Goal: Task Accomplishment & Management: Manage account settings

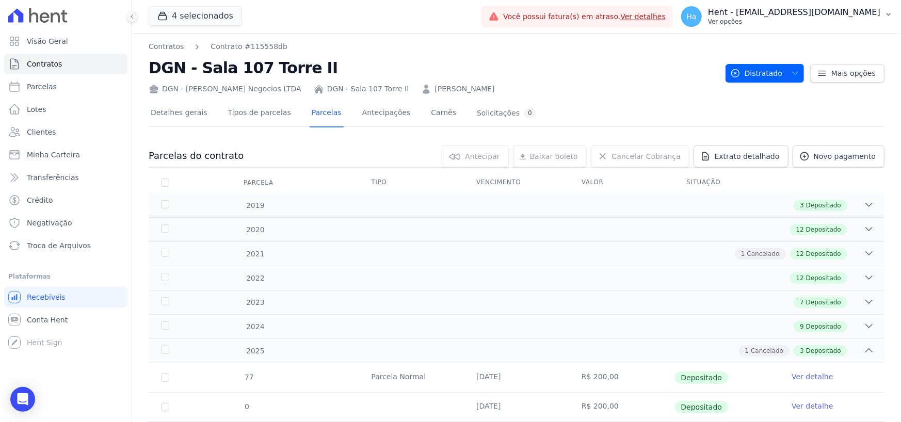
click at [820, 25] on p "Ver opções" at bounding box center [794, 22] width 172 height 8
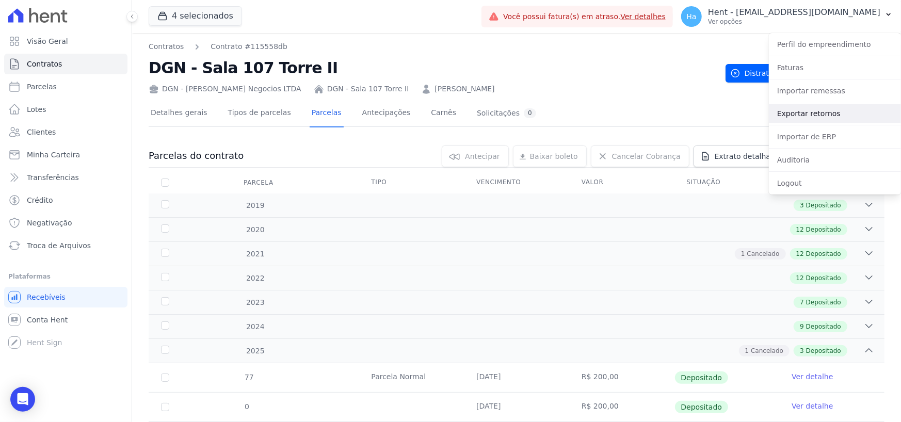
click at [816, 108] on link "Exportar retornos" at bounding box center [834, 113] width 132 height 19
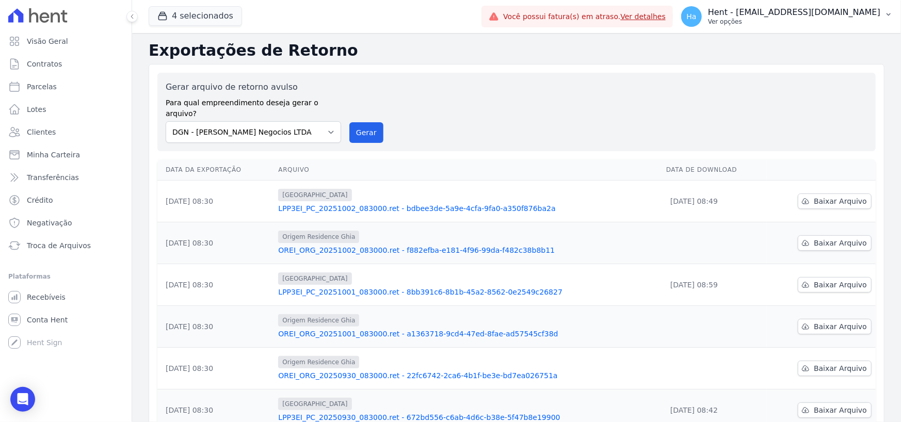
click at [809, 10] on p "Hent - [EMAIL_ADDRESS][PERSON_NAME][DOMAIN_NAME]" at bounding box center [794, 12] width 172 height 10
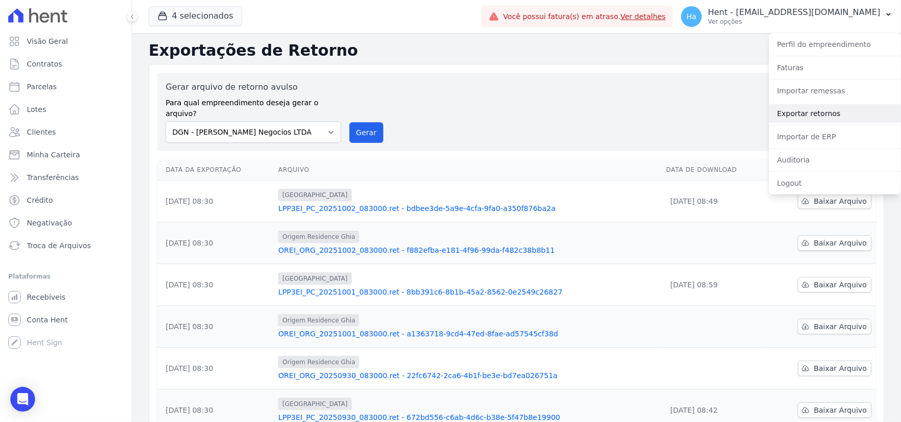
click at [825, 111] on link "Exportar retornos" at bounding box center [834, 113] width 132 height 19
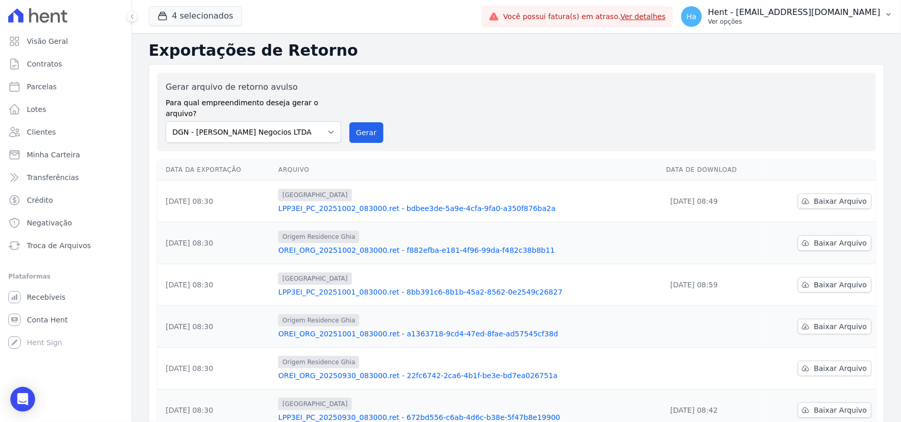
click at [799, 12] on p "Hent - [EMAIL_ADDRESS][PERSON_NAME][DOMAIN_NAME]" at bounding box center [794, 12] width 172 height 10
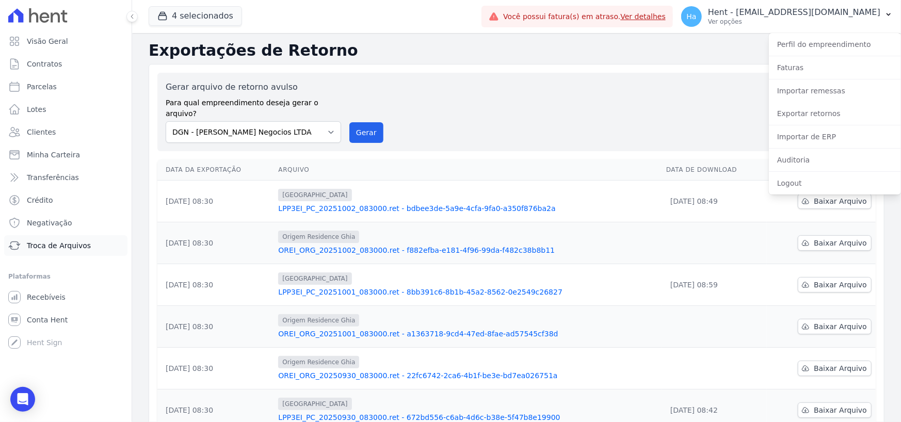
click at [70, 242] on span "Troca de Arquivos" at bounding box center [59, 245] width 64 height 10
click at [71, 242] on span "Troca de Arquivos" at bounding box center [59, 245] width 64 height 10
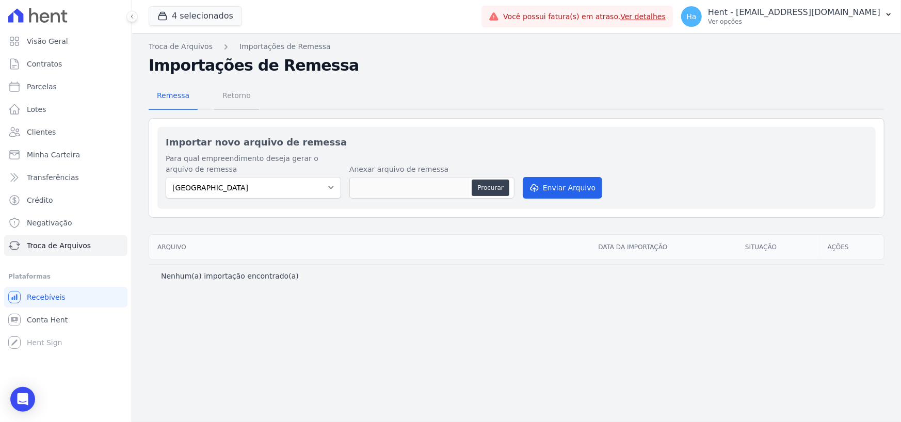
click at [222, 101] on span "Retorno" at bounding box center [236, 95] width 41 height 21
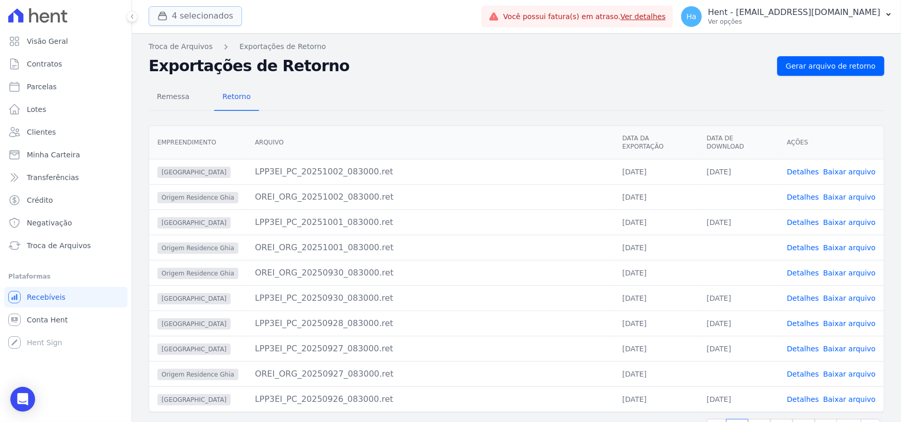
click at [195, 20] on button "4 selecionados" at bounding box center [195, 16] width 93 height 20
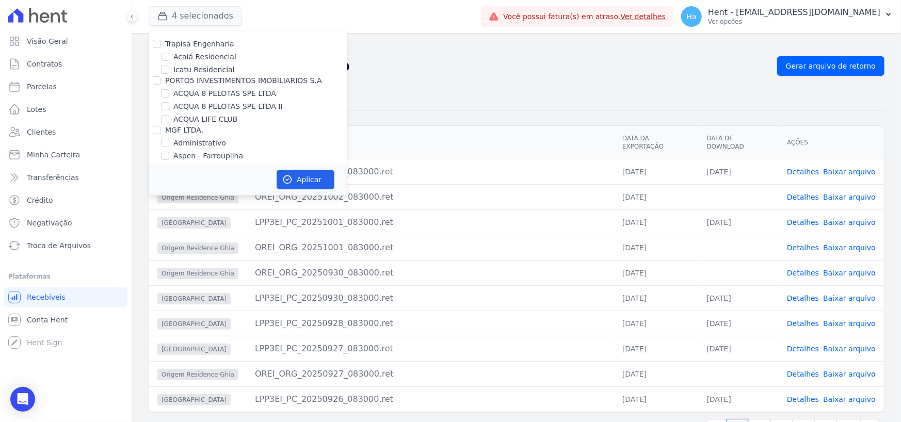
scroll to position [3874, 0]
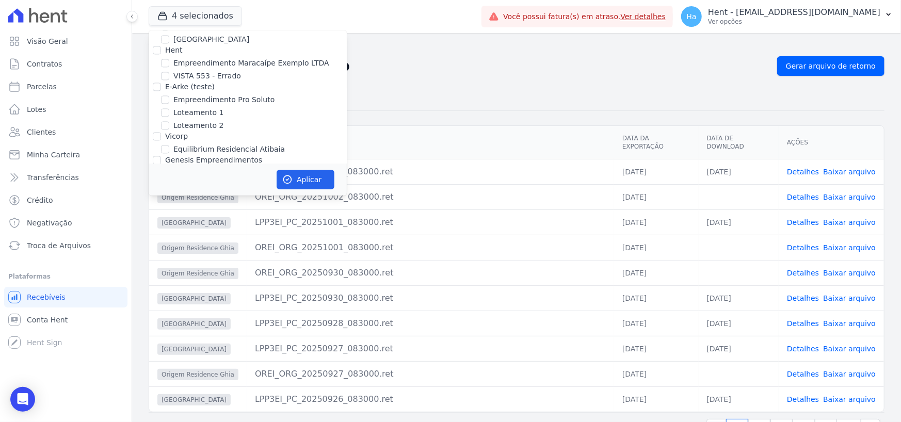
click at [163, 182] on input "[GEOGRAPHIC_DATA] 3" at bounding box center [165, 186] width 8 height 8
checkbox input "true"
click at [313, 179] on button "Aplicar" at bounding box center [305, 180] width 58 height 20
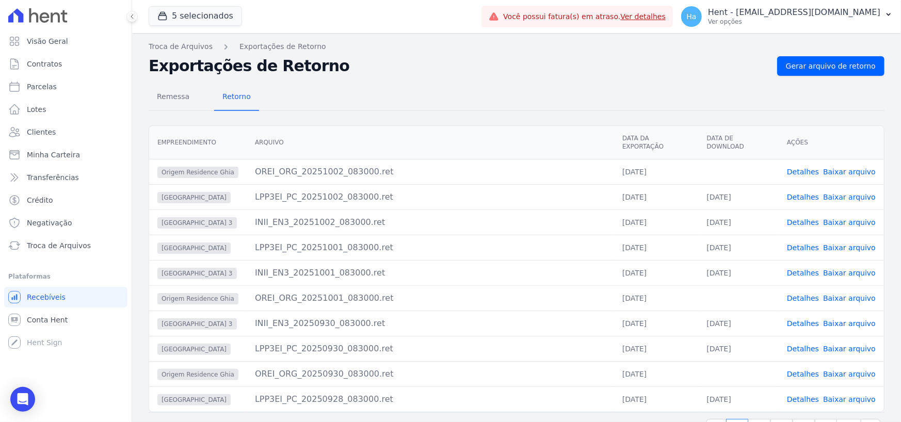
click at [797, 218] on link "Detalhes" at bounding box center [803, 222] width 32 height 8
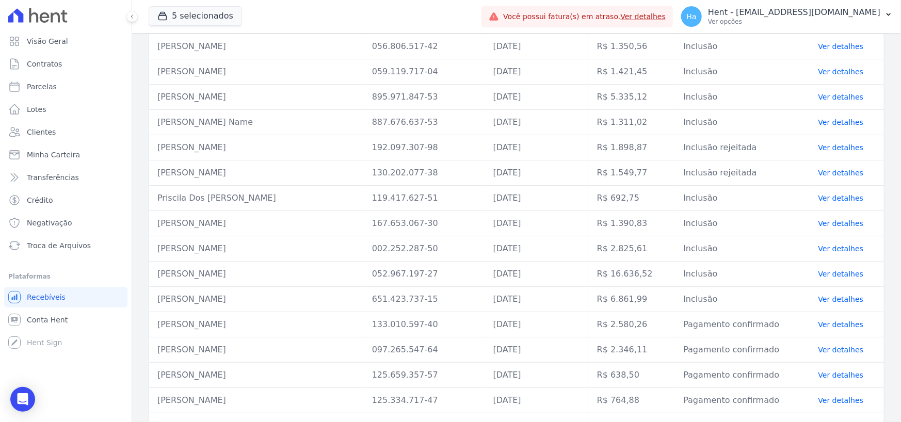
scroll to position [103, 0]
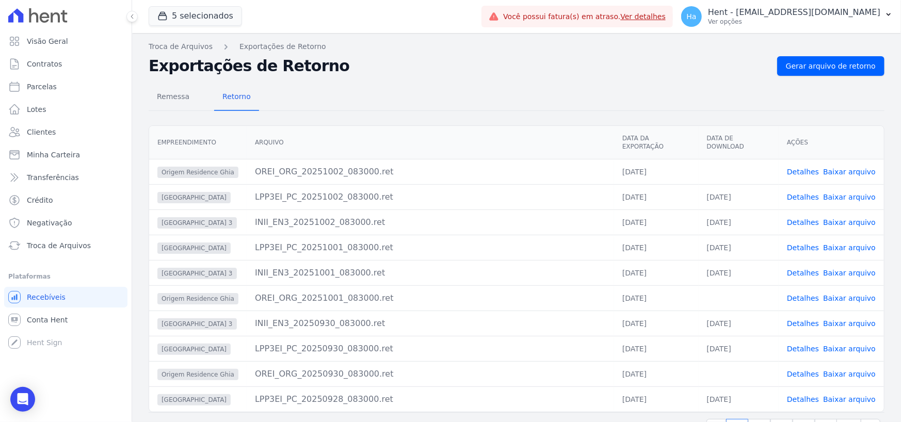
click at [795, 269] on link "Detalhes" at bounding box center [803, 273] width 32 height 8
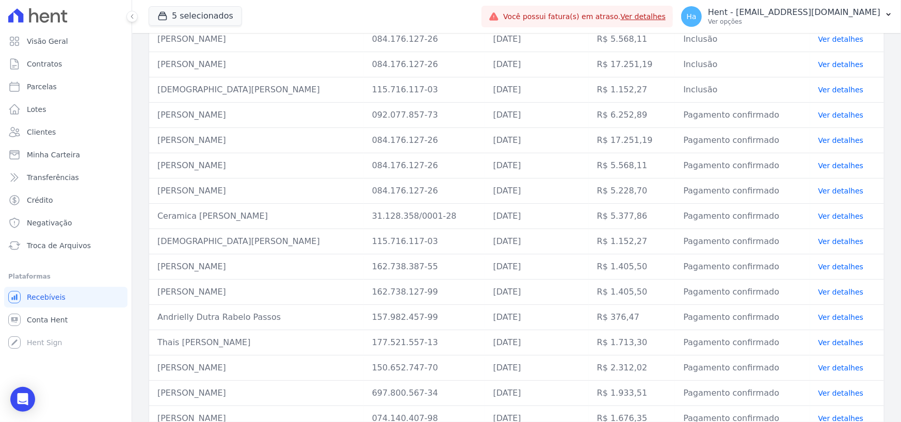
scroll to position [227, 0]
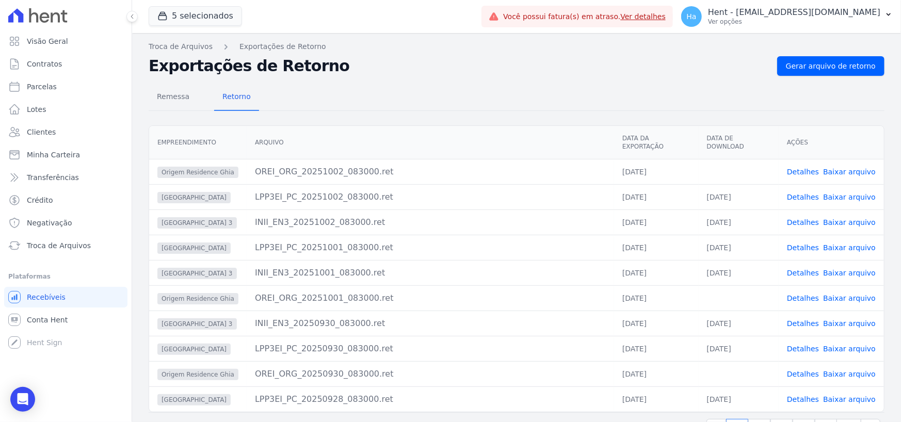
click at [799, 319] on link "Detalhes" at bounding box center [803, 323] width 32 height 8
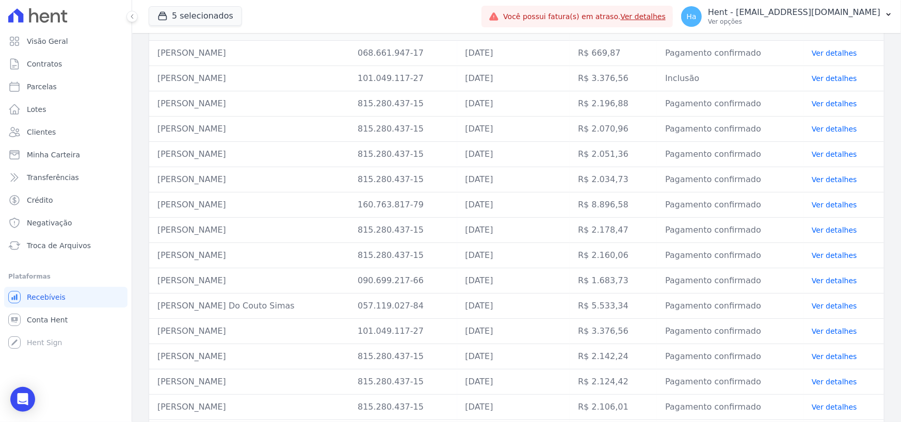
scroll to position [176, 0]
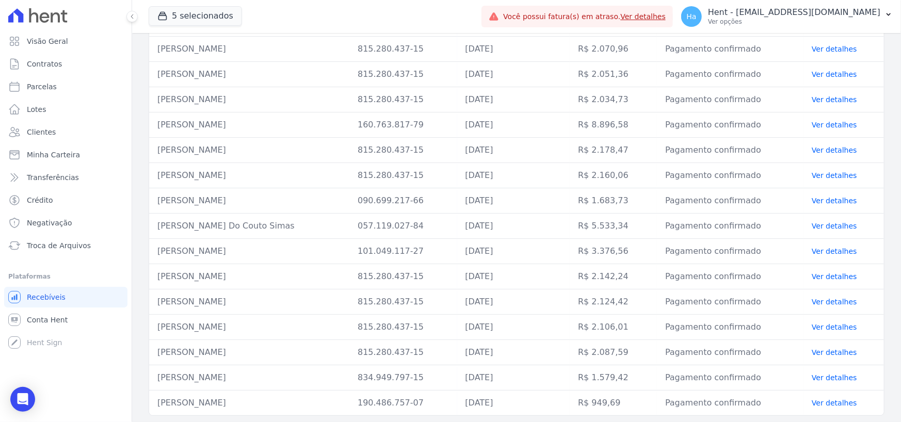
click at [329, 229] on td "Flavio Pires Do Couto Simas" at bounding box center [249, 226] width 200 height 25
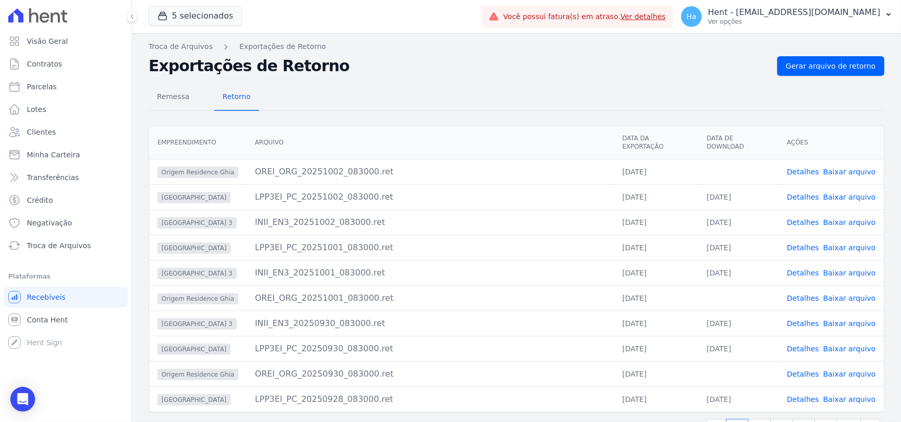
click at [796, 218] on link "Detalhes" at bounding box center [803, 222] width 32 height 8
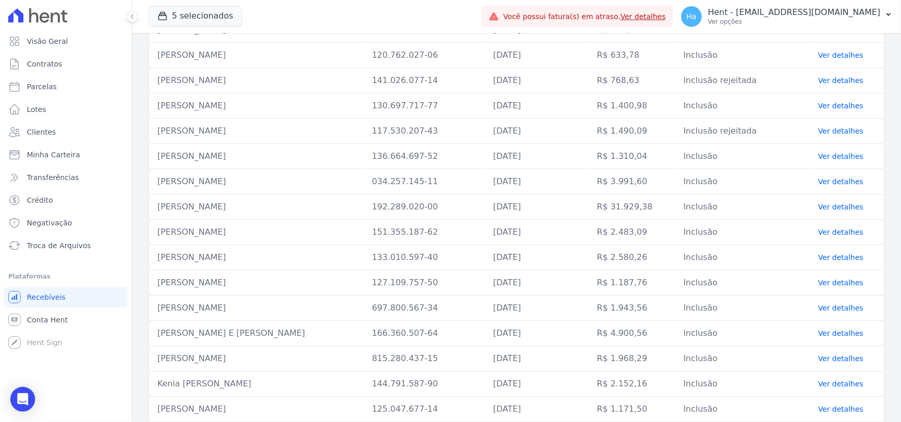
scroll to position [2445, 0]
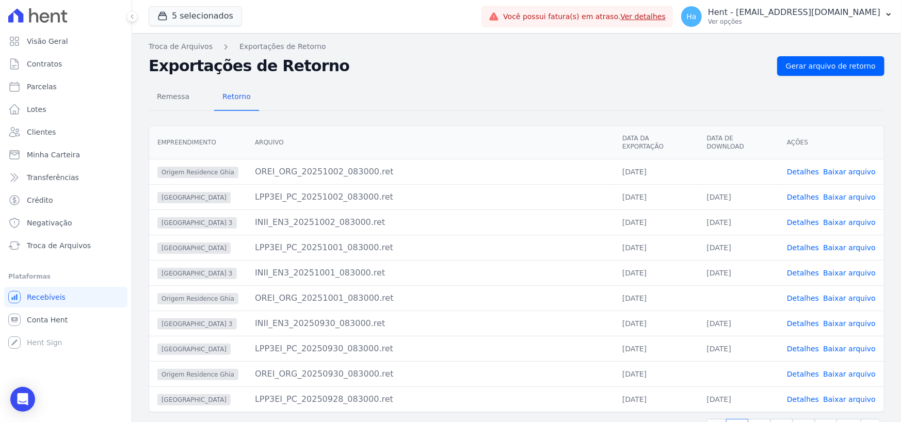
click at [792, 269] on link "Detalhes" at bounding box center [803, 273] width 32 height 8
click at [802, 218] on link "Detalhes" at bounding box center [803, 222] width 32 height 8
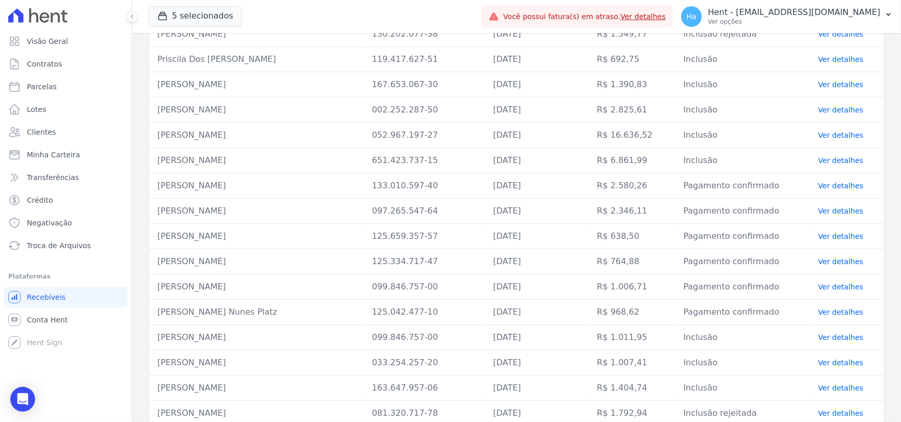
scroll to position [258, 0]
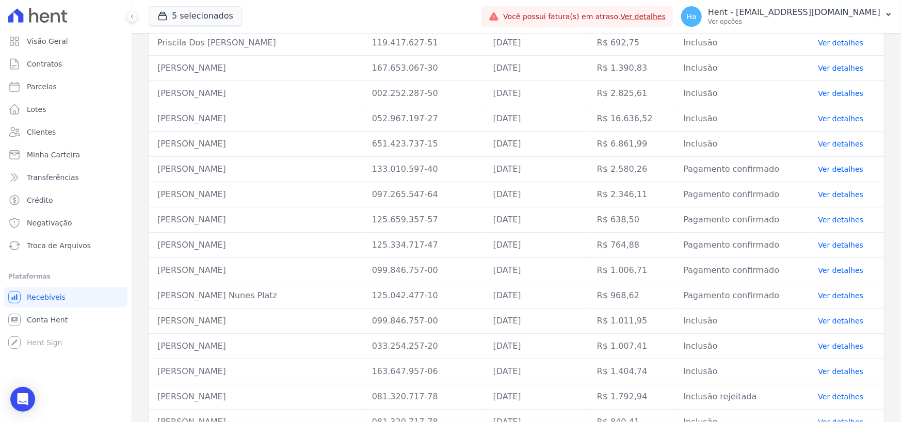
drag, startPoint x: 601, startPoint y: 169, endPoint x: 657, endPoint y: 170, distance: 56.2
click at [657, 170] on td "R$ 2.580,26" at bounding box center [631, 169] width 87 height 25
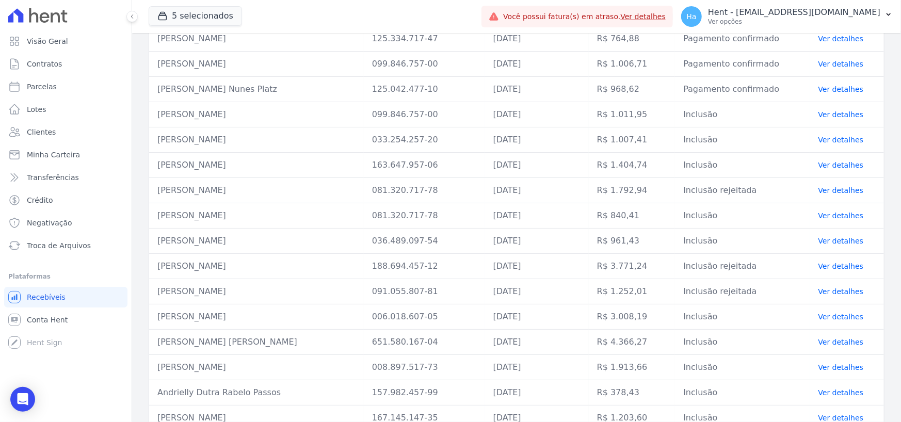
drag, startPoint x: 696, startPoint y: 190, endPoint x: 726, endPoint y: 192, distance: 30.0
click at [726, 192] on td "Inclusão rejeitada" at bounding box center [742, 190] width 135 height 25
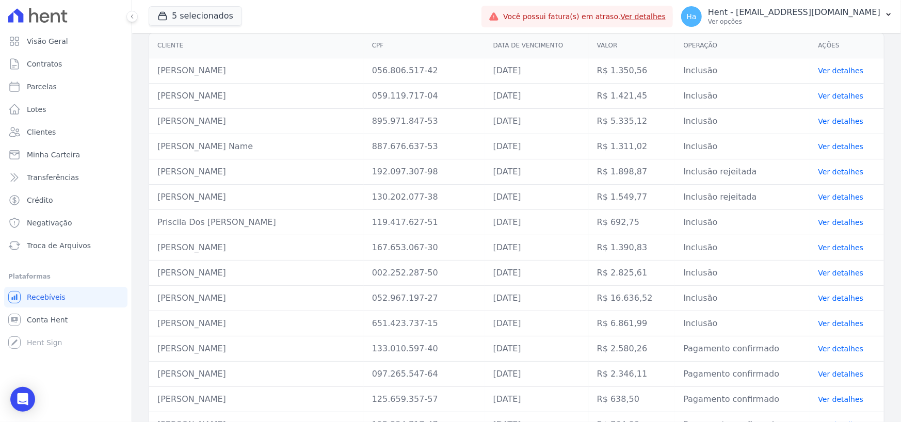
scroll to position [0, 0]
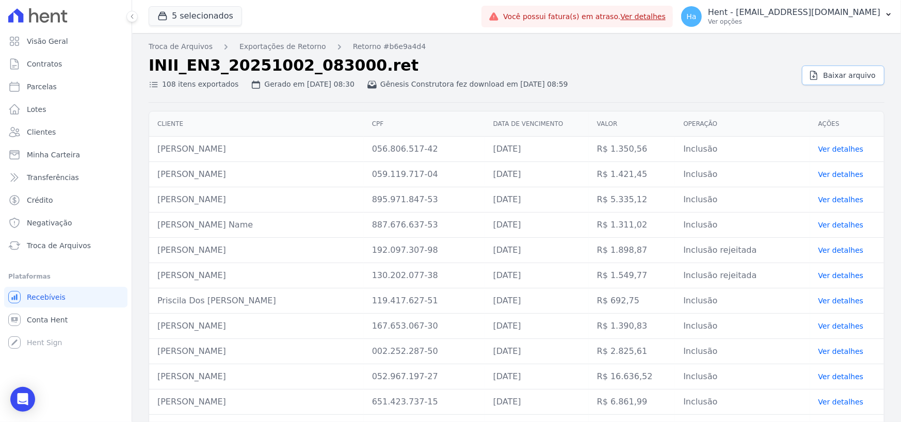
click at [836, 81] on link "Baixar arquivo" at bounding box center [842, 76] width 83 height 20
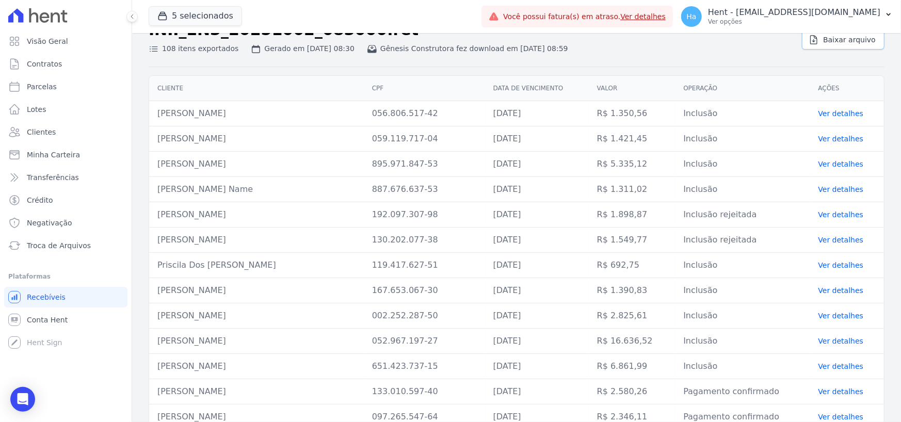
scroll to position [52, 0]
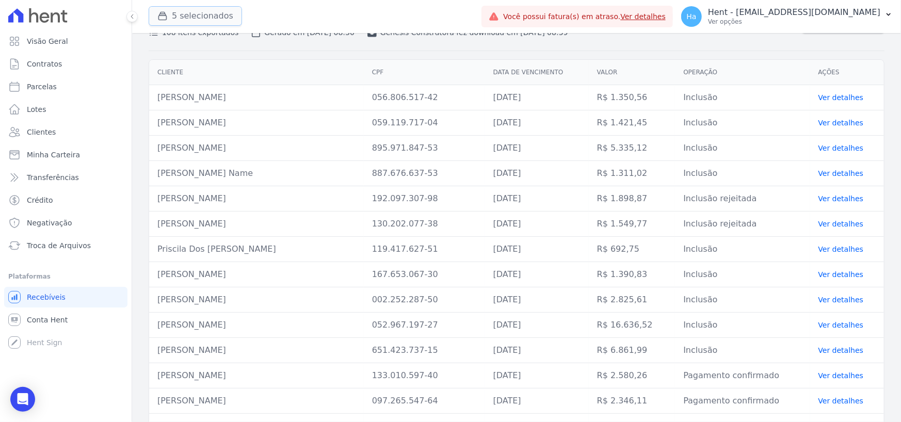
click at [202, 18] on button "5 selecionados" at bounding box center [195, 16] width 93 height 20
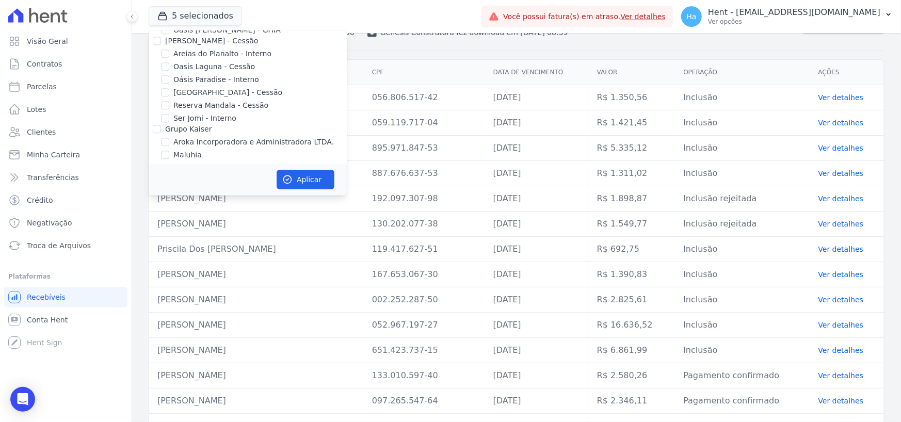
scroll to position [4251, 0]
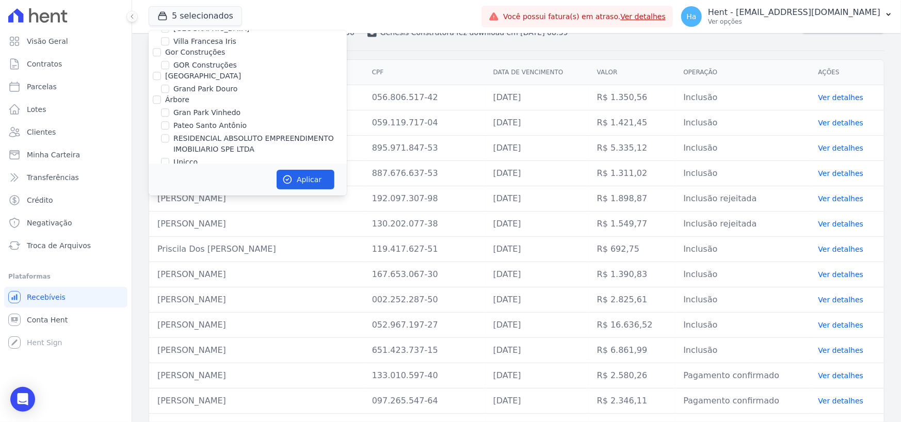
click at [155, 169] on input "Grupo Rei" at bounding box center [157, 173] width 8 height 8
checkbox input "true"
click at [293, 181] on button "Aplicar" at bounding box center [305, 180] width 58 height 20
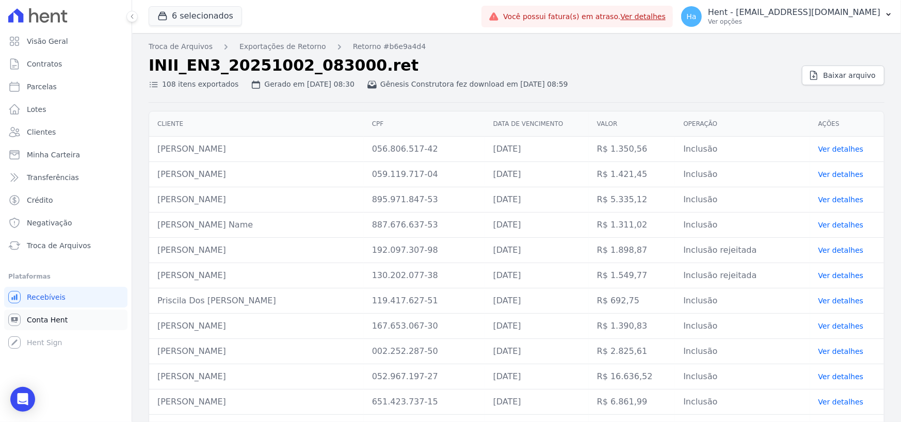
click at [52, 319] on span "Conta Hent" at bounding box center [47, 320] width 41 height 10
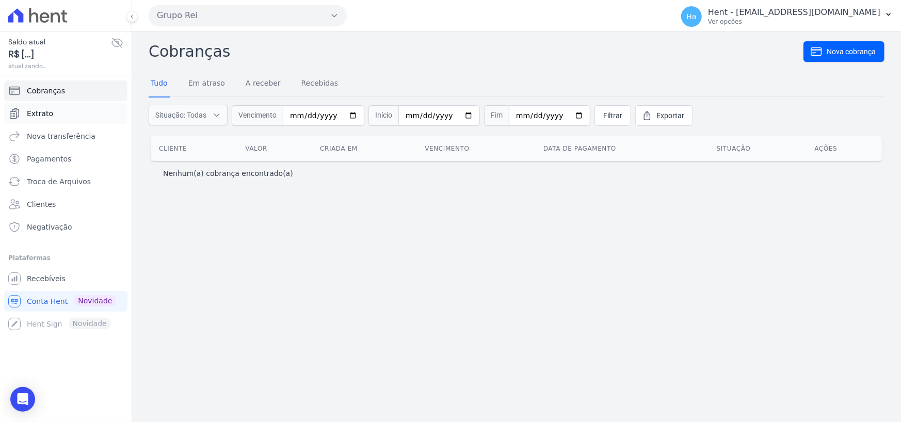
click at [45, 113] on span "Extrato" at bounding box center [40, 113] width 26 height 10
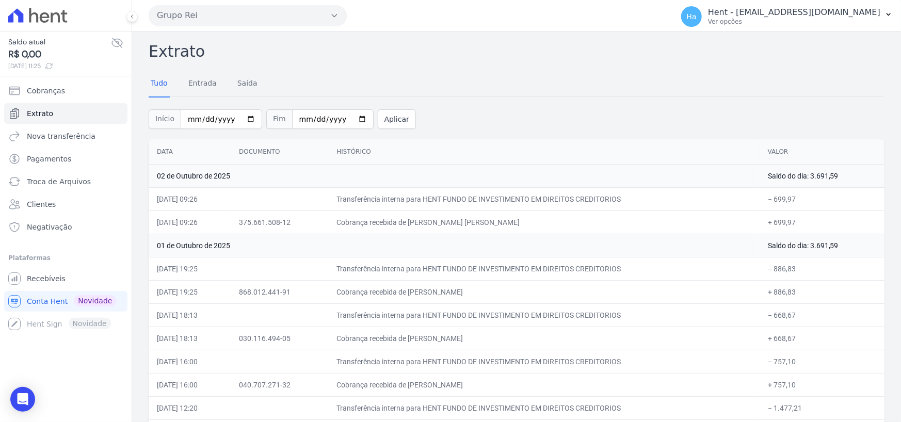
scroll to position [51, 0]
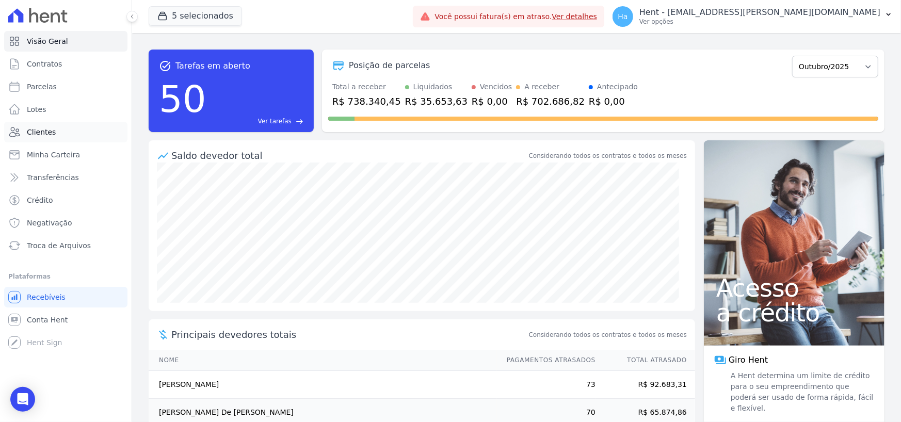
click at [41, 129] on span "Clientes" at bounding box center [41, 132] width 29 height 10
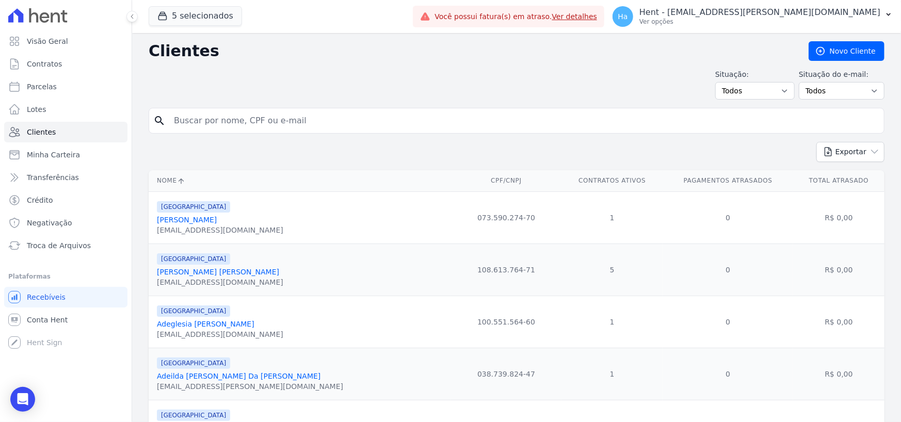
click at [318, 127] on input "search" at bounding box center [524, 120] width 712 height 21
type input "Jonathan Guima"
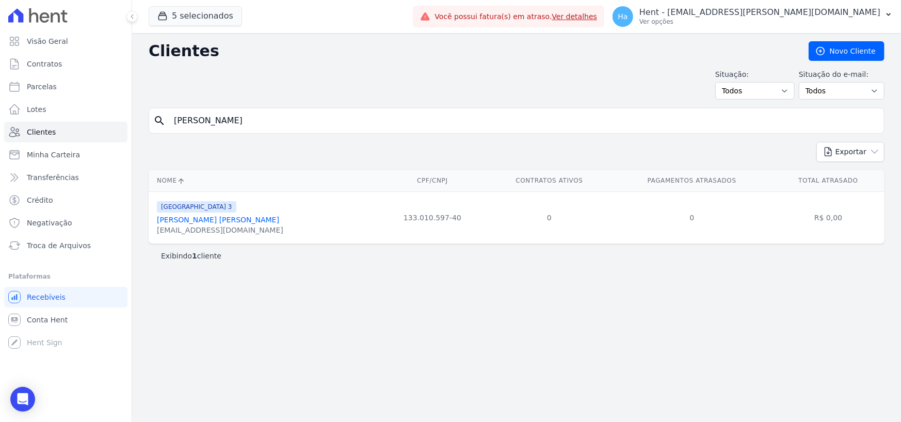
click at [227, 220] on link "Jonathan Guimaraes Gomes" at bounding box center [218, 220] width 122 height 8
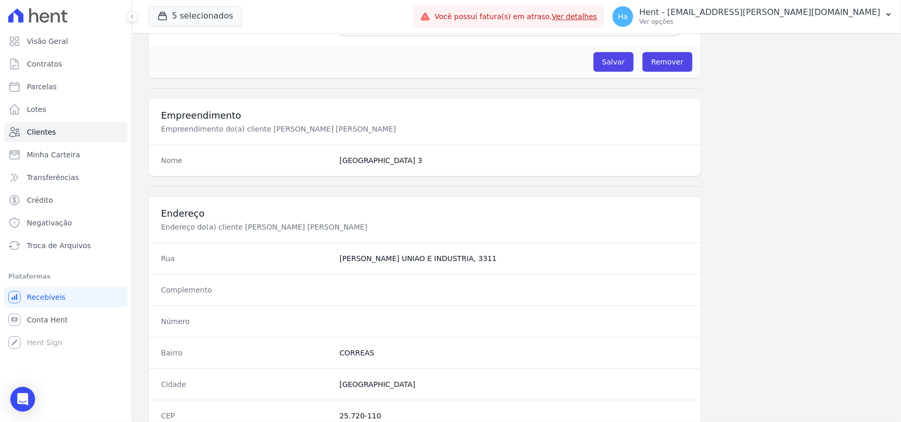
scroll to position [287, 0]
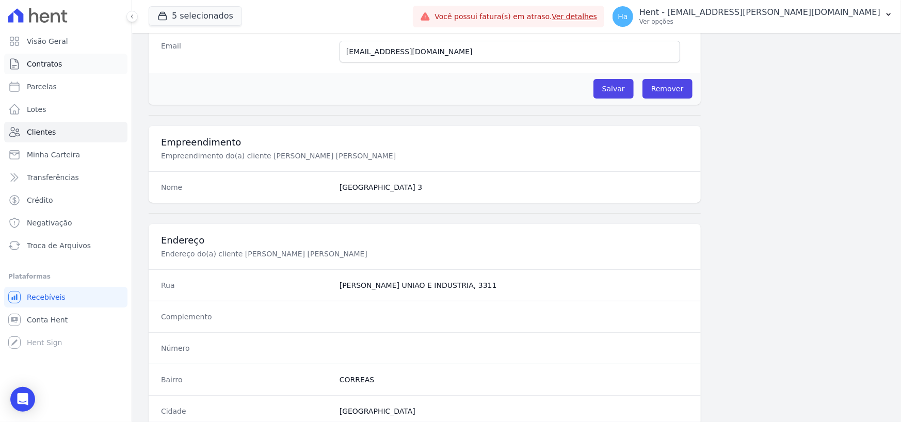
click at [53, 59] on span "Contratos" at bounding box center [44, 64] width 35 height 10
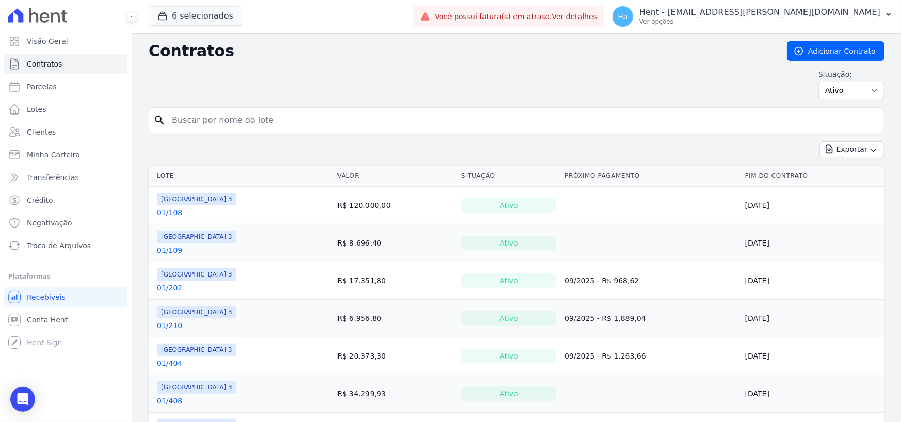
click at [170, 210] on link "01/108" at bounding box center [169, 212] width 25 height 10
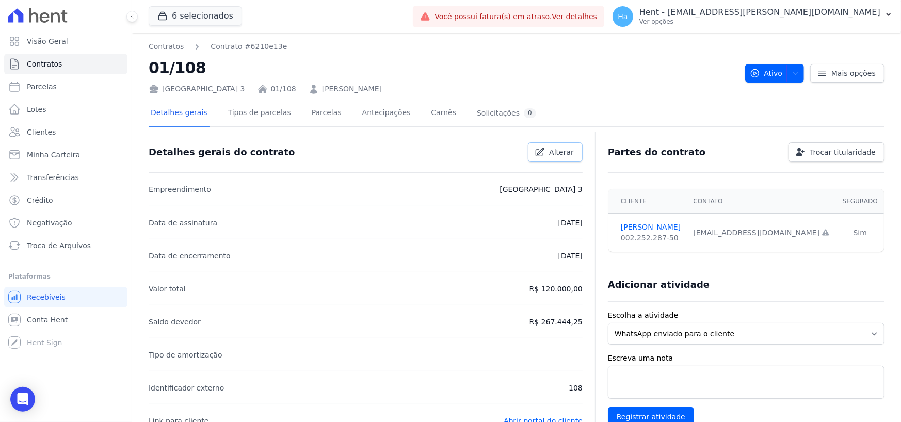
click at [551, 154] on span "Alterar" at bounding box center [561, 152] width 25 height 10
click at [542, 223] on input "2023-09-25" at bounding box center [541, 223] width 81 height 22
type input "2018-09-25"
click at [487, 154] on span "Cancelar" at bounding box center [501, 152] width 32 height 10
click at [551, 154] on span "Alterar" at bounding box center [561, 152] width 25 height 10
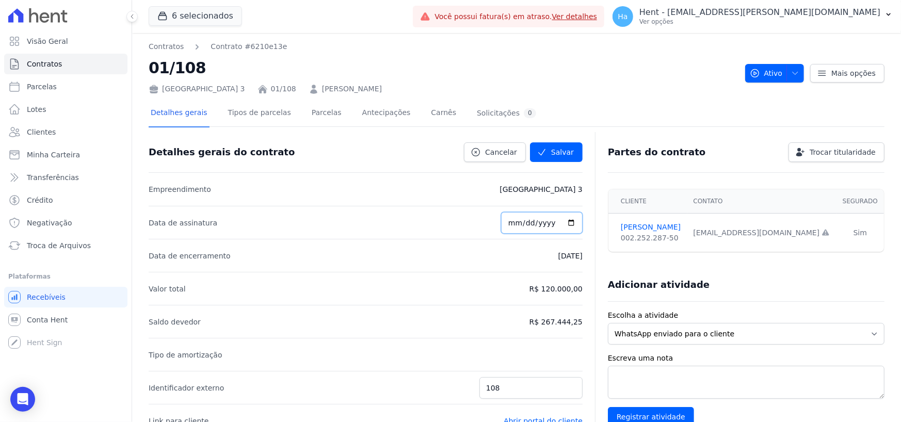
click at [544, 221] on input "2023-09-25" at bounding box center [541, 223] width 81 height 22
click at [559, 154] on button "Salvar" at bounding box center [556, 152] width 53 height 20
click at [539, 220] on input "2018-09-25" at bounding box center [541, 223] width 81 height 22
type input "2023-09-25"
click at [554, 152] on button "Salvar" at bounding box center [556, 152] width 53 height 20
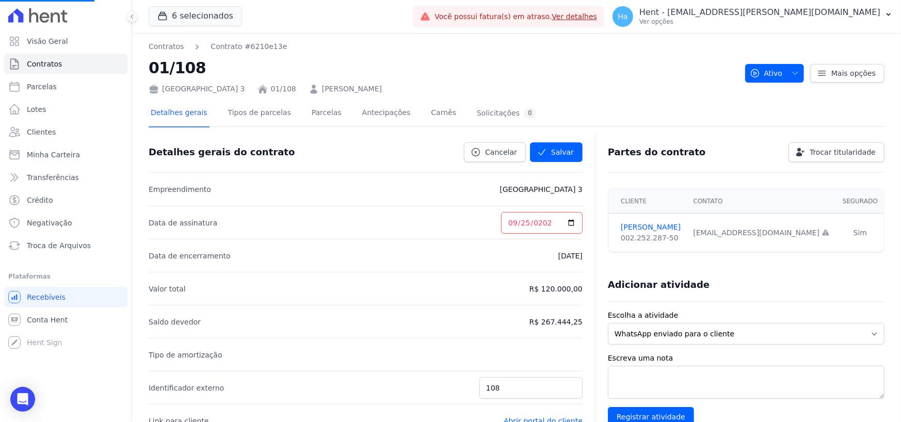
click at [290, 351] on li "Tipo de amortização" at bounding box center [366, 354] width 434 height 33
click at [481, 150] on icon at bounding box center [475, 152] width 10 height 10
click at [5, 16] on div at bounding box center [65, 15] width 123 height 31
click at [181, 15] on button "6 selecionados" at bounding box center [195, 16] width 93 height 20
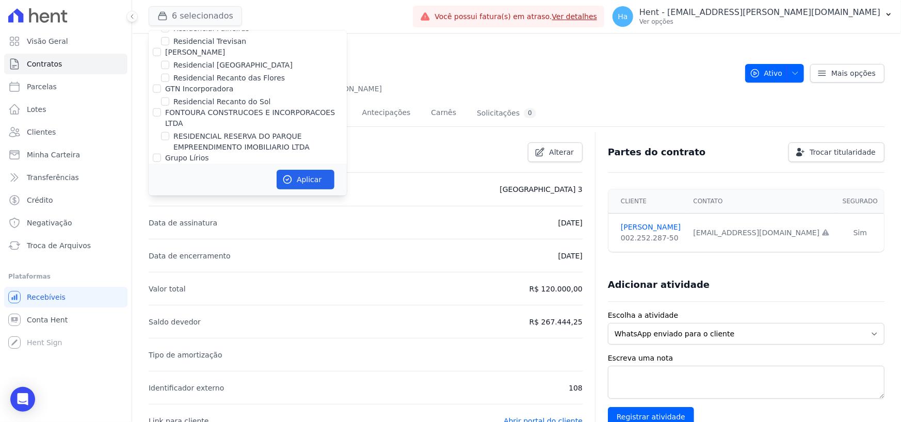
scroll to position [8000, 0]
click at [155, 309] on input "Ribeiro Cervantes Incorporadora LTDA." at bounding box center [157, 313] width 8 height 8
checkbox input "true"
click at [288, 182] on icon "button" at bounding box center [287, 179] width 10 height 10
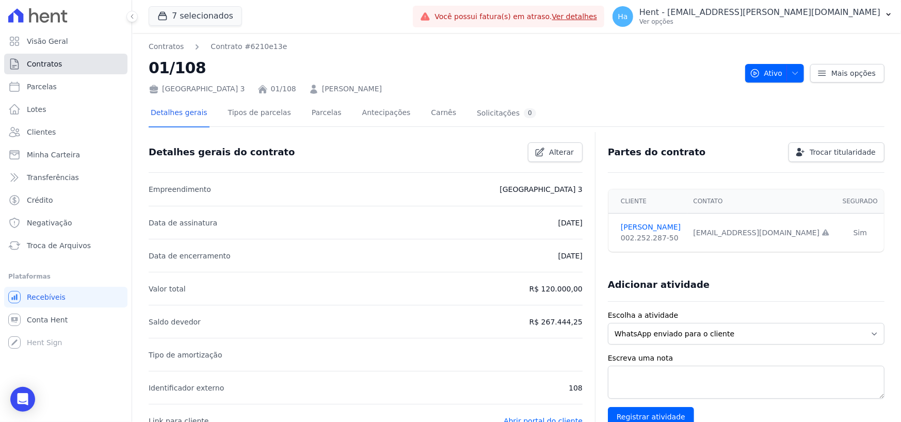
click at [48, 64] on span "Contratos" at bounding box center [44, 64] width 35 height 10
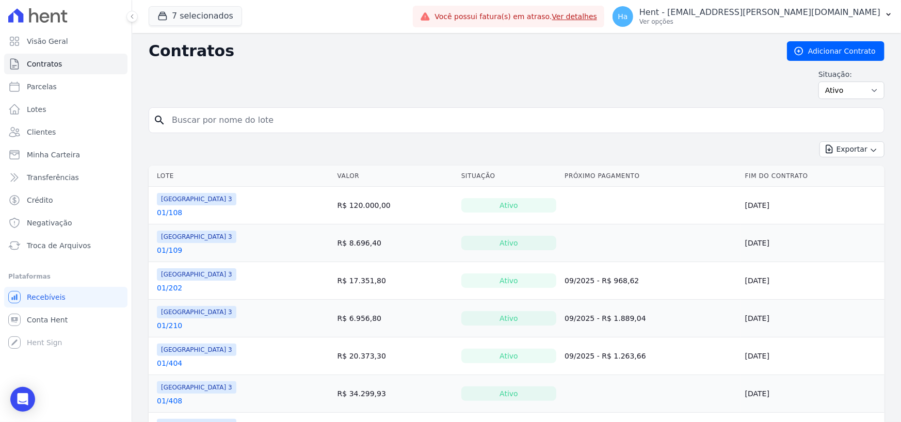
click at [289, 116] on input "search" at bounding box center [523, 120] width 714 height 21
paste input "Q27l07"
type input "Q27l07"
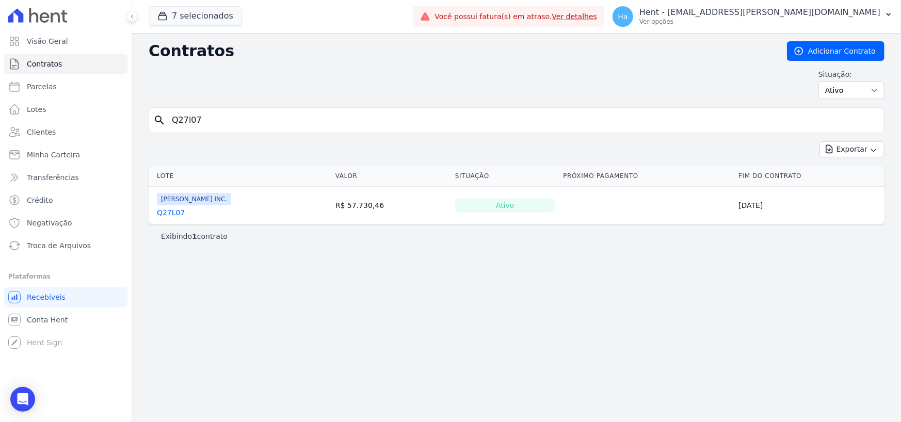
click at [166, 209] on link "Q27L07" at bounding box center [171, 212] width 28 height 10
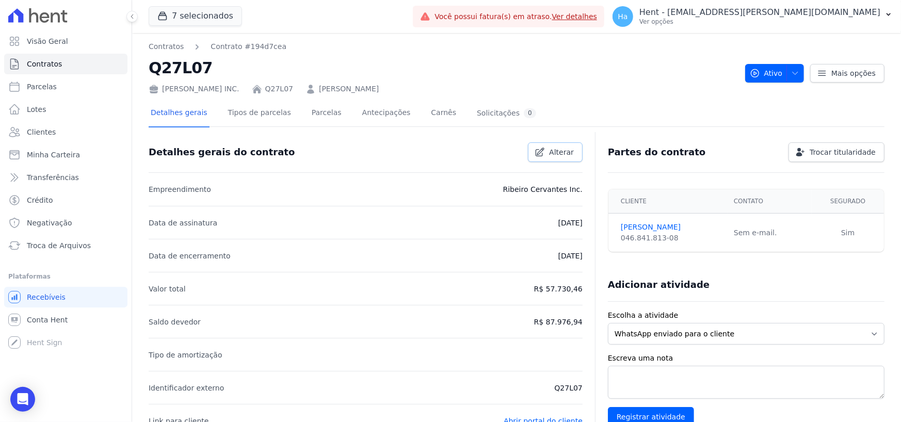
click at [550, 151] on span "Alterar" at bounding box center [561, 152] width 25 height 10
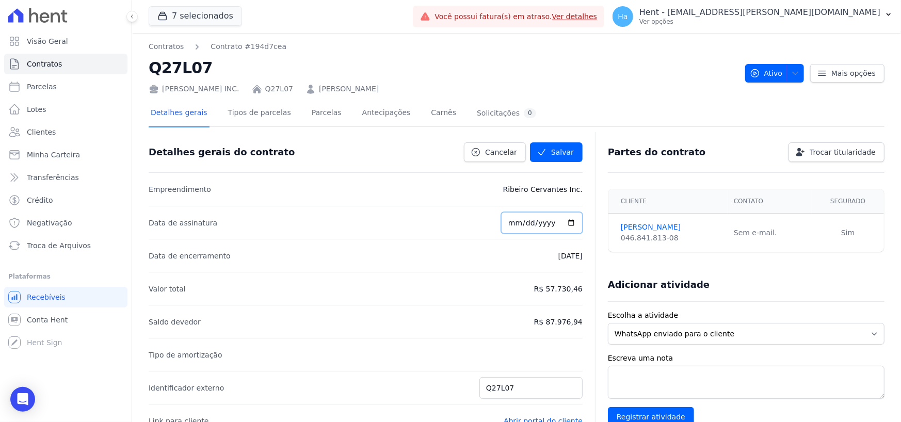
click at [538, 225] on input "2020-01-15" at bounding box center [541, 223] width 81 height 22
type input "2018-01-15"
click at [497, 252] on li "Data de encerramento 25/08/2048" at bounding box center [366, 255] width 434 height 33
click at [569, 152] on button "Salvar" at bounding box center [556, 152] width 53 height 20
click at [321, 113] on link "Parcelas" at bounding box center [326, 113] width 34 height 27
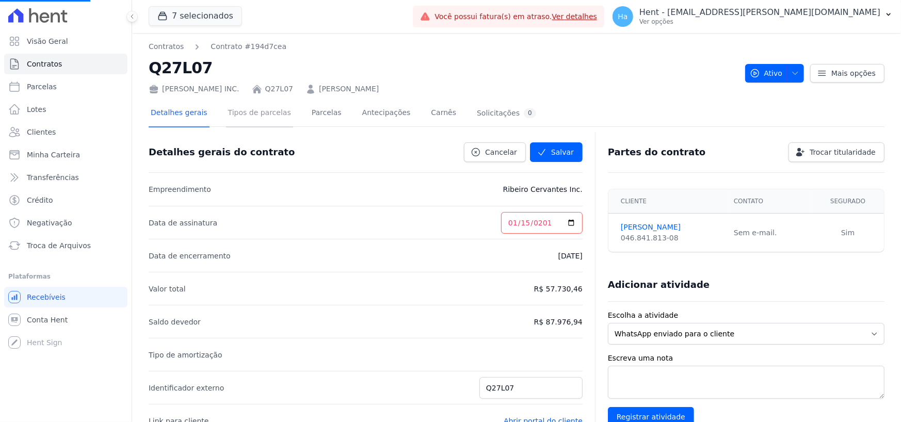
click at [254, 112] on link "Tipos de parcelas" at bounding box center [259, 113] width 67 height 27
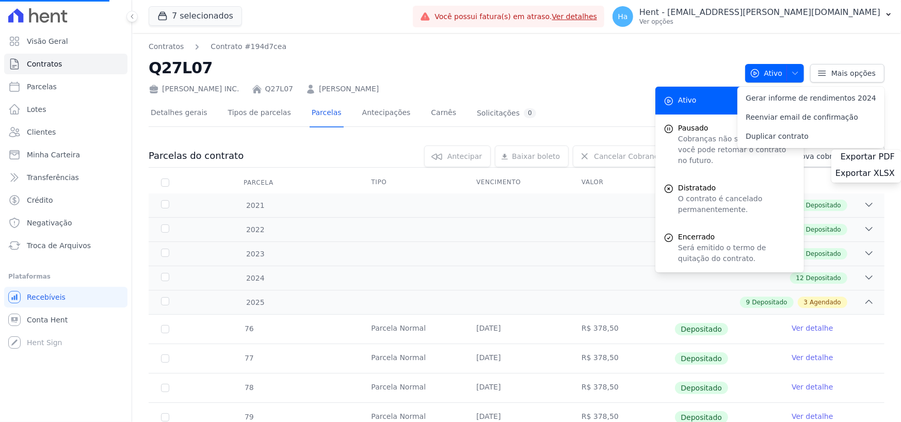
click at [257, 119] on link "Tipos de parcelas" at bounding box center [259, 113] width 67 height 27
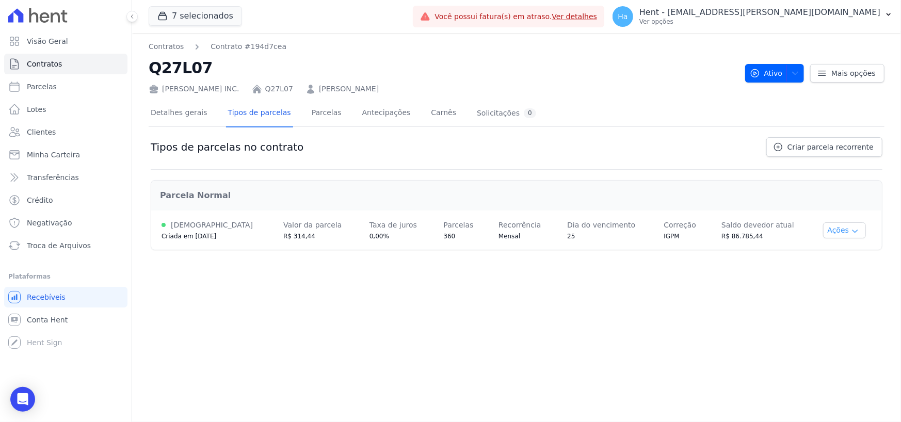
click at [850, 232] on icon "button" at bounding box center [854, 231] width 8 height 8
click at [423, 261] on div "Contratos Contrato #194d7cea Q27L07 Ribeiro Cervantes INC. Q27L07 Nathalia Coel…" at bounding box center [516, 227] width 768 height 389
drag, startPoint x: 232, startPoint y: 70, endPoint x: 150, endPoint y: 67, distance: 82.1
click at [150, 74] on h2 "Q27L07" at bounding box center [443, 67] width 588 height 23
copy h2 "Q27L07"
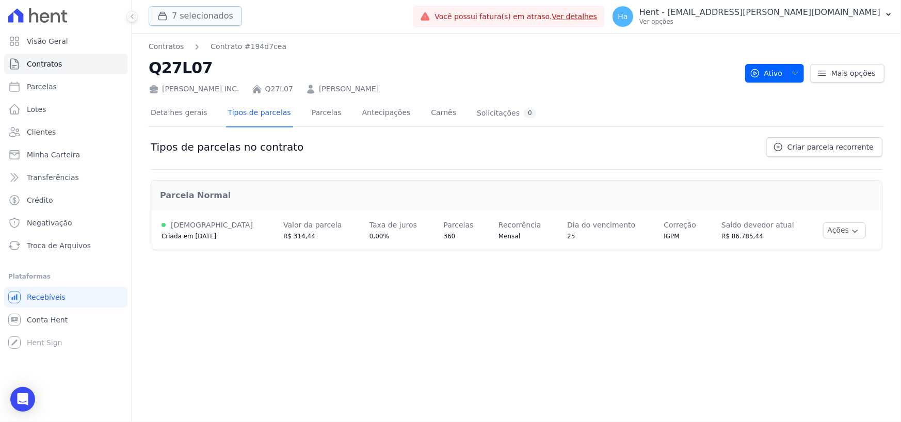
click at [217, 19] on button "7 selecionados" at bounding box center [195, 16] width 93 height 20
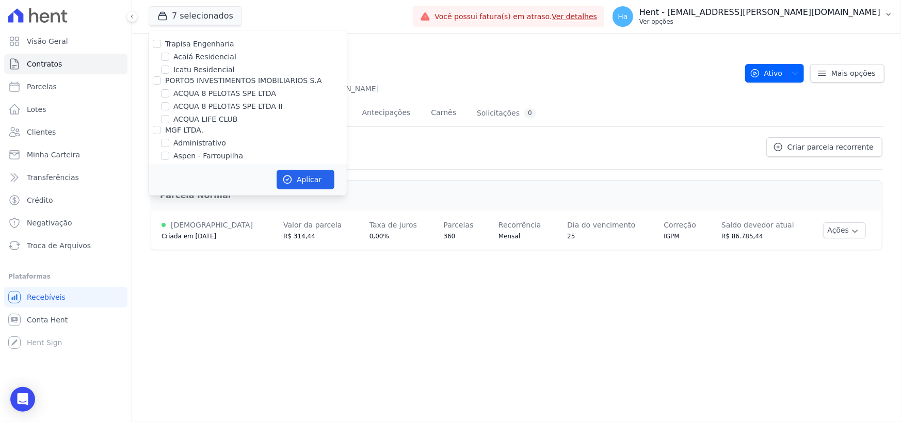
click at [858, 27] on button "Ha Hent - adriane.brito@hent.com.br Ver opções" at bounding box center [752, 16] width 297 height 29
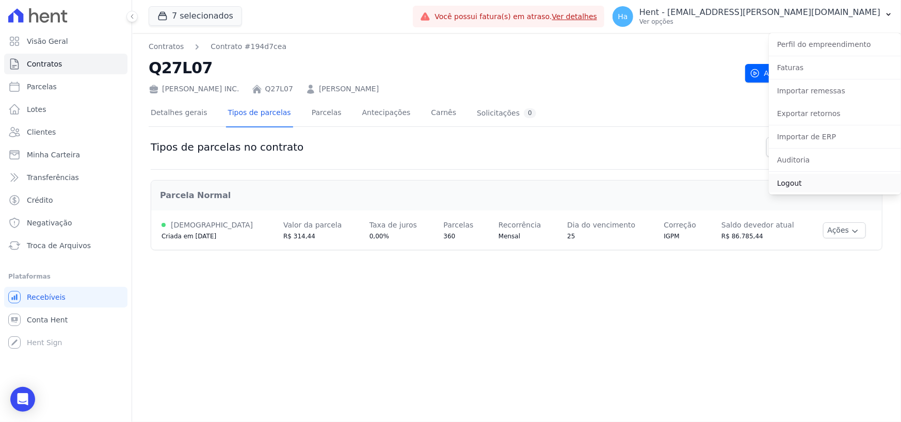
click at [795, 189] on link "Logout" at bounding box center [834, 183] width 132 height 19
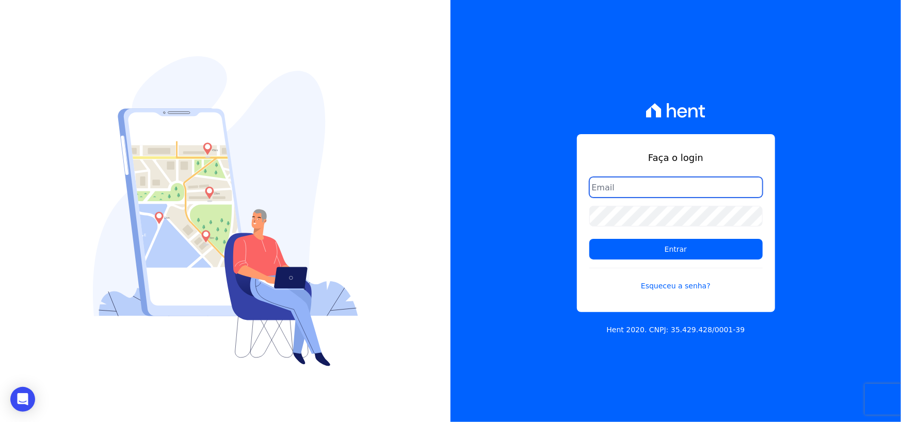
type input "adriane.brito@hent.com.br"
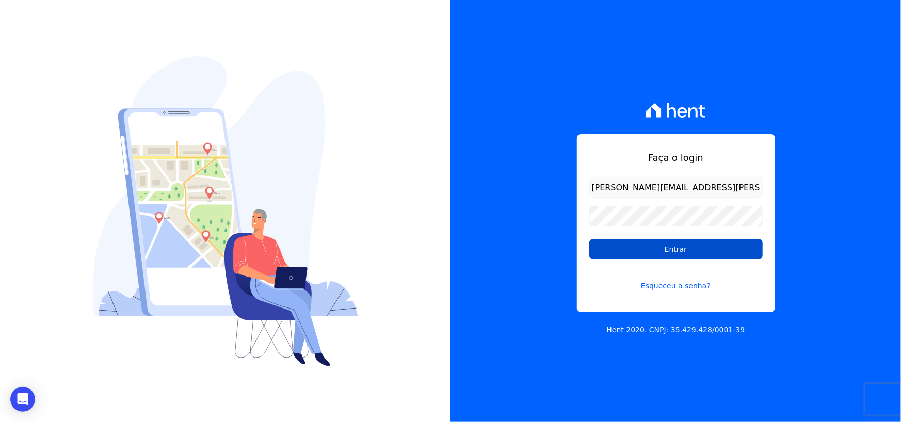
click at [714, 257] on input "Entrar" at bounding box center [675, 249] width 173 height 21
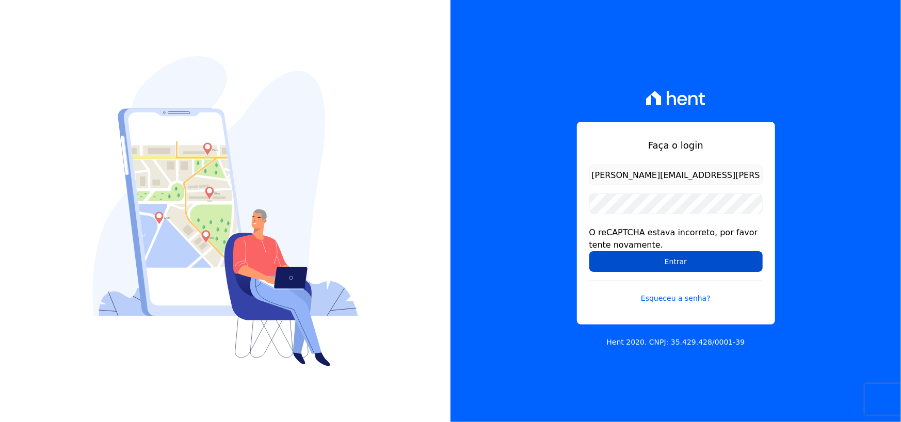
click at [649, 257] on input "Entrar" at bounding box center [675, 261] width 173 height 21
click at [654, 263] on input "Entrar" at bounding box center [675, 261] width 173 height 21
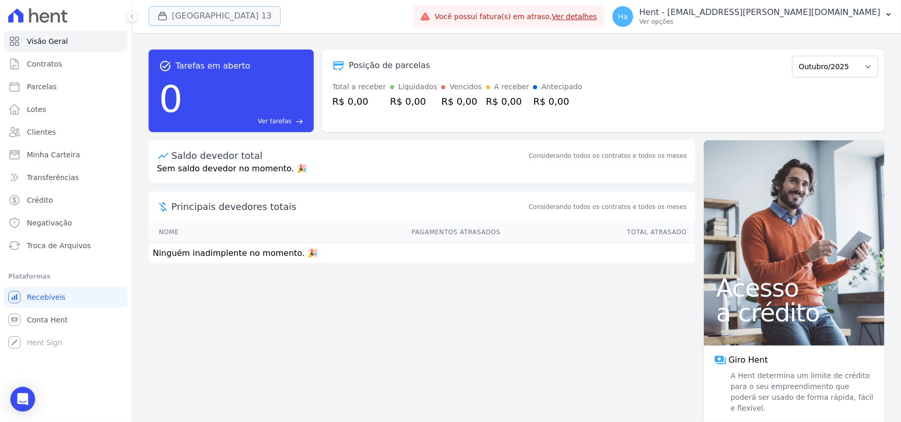
click at [200, 15] on button "[GEOGRAPHIC_DATA] 13" at bounding box center [215, 16] width 132 height 20
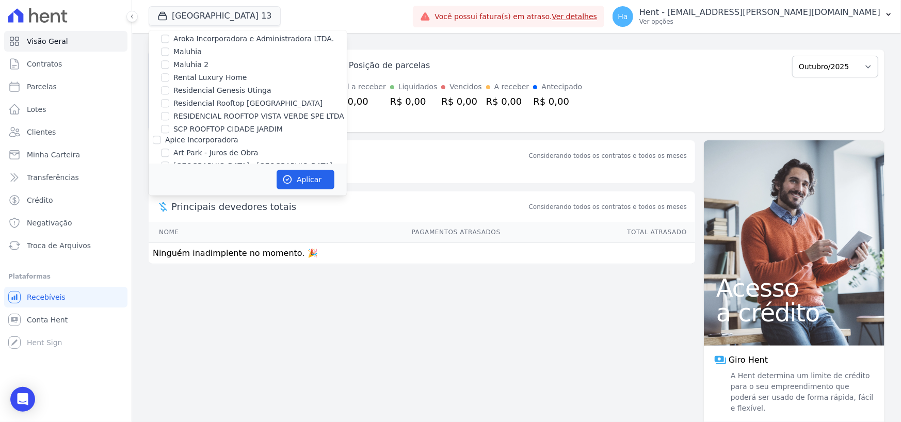
scroll to position [2793, 0]
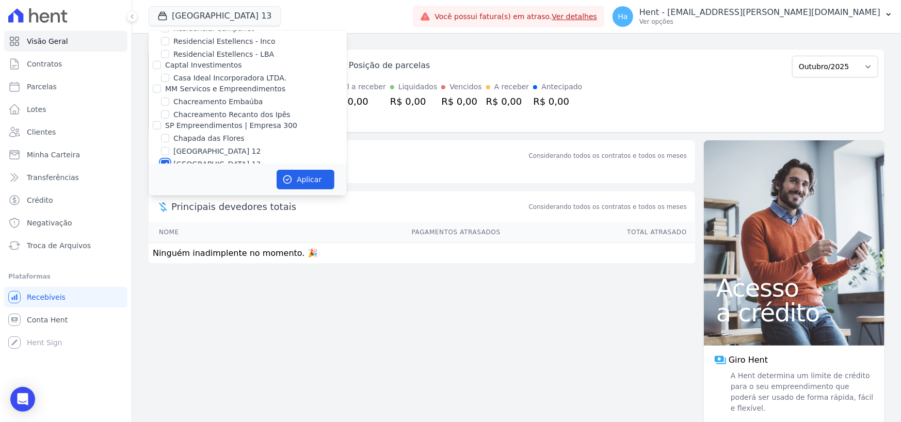
click at [166, 160] on input "[GEOGRAPHIC_DATA] 13" at bounding box center [165, 164] width 8 height 8
checkbox input "false"
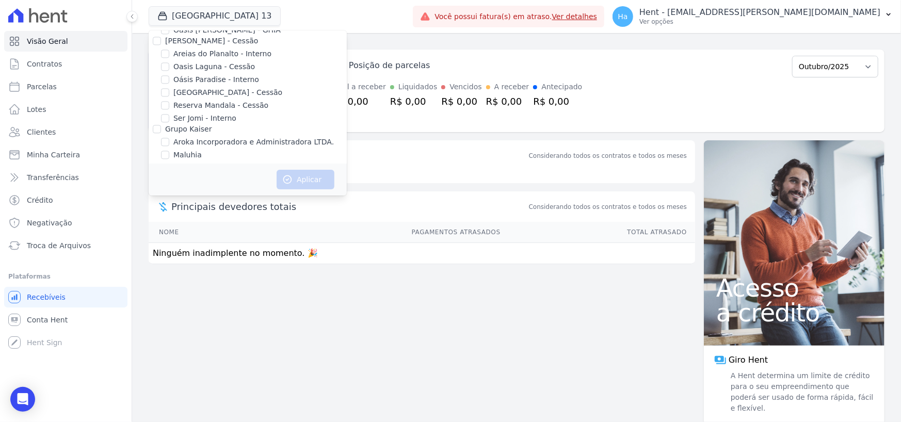
scroll to position [4251, 0]
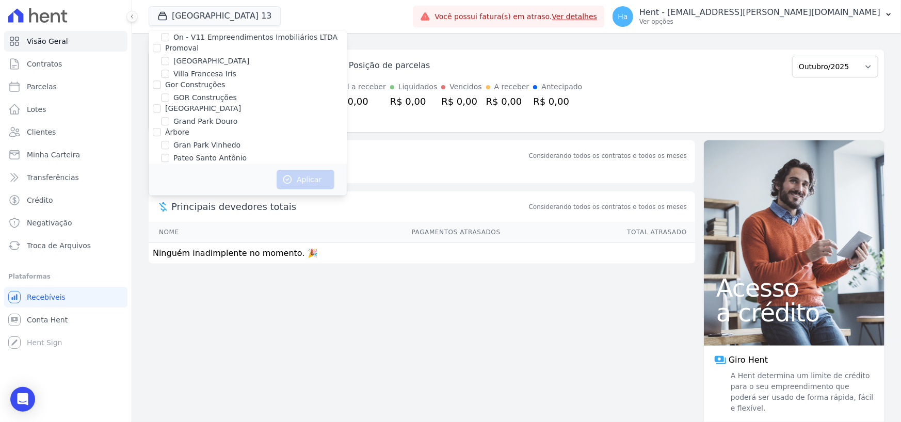
click at [157, 201] on input "Grupo Rei" at bounding box center [157, 205] width 8 height 8
checkbox input "true"
click at [306, 175] on button "Aplicar" at bounding box center [305, 180] width 58 height 20
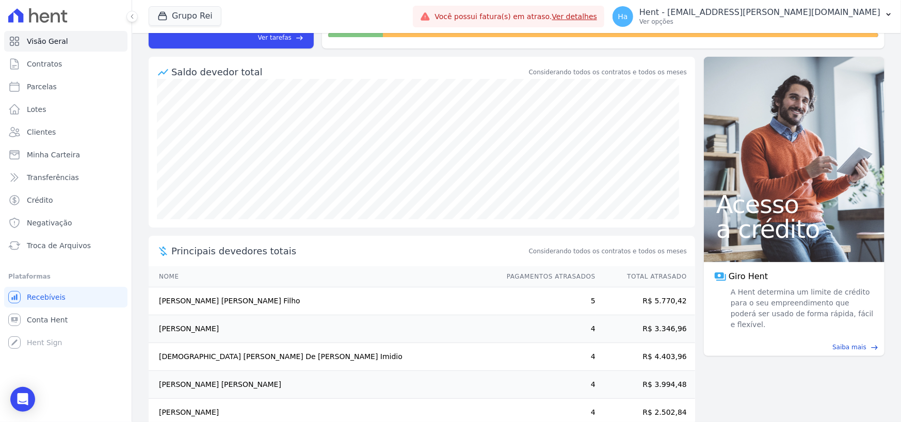
scroll to position [104, 0]
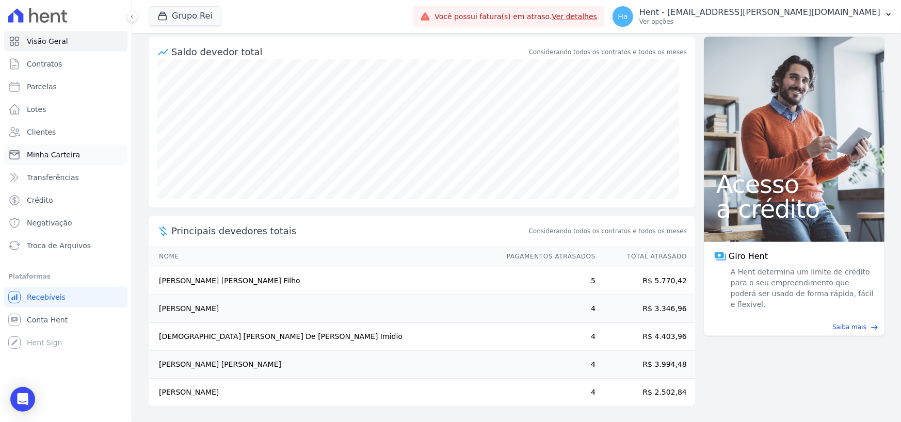
click at [49, 151] on span "Minha Carteira" at bounding box center [53, 155] width 53 height 10
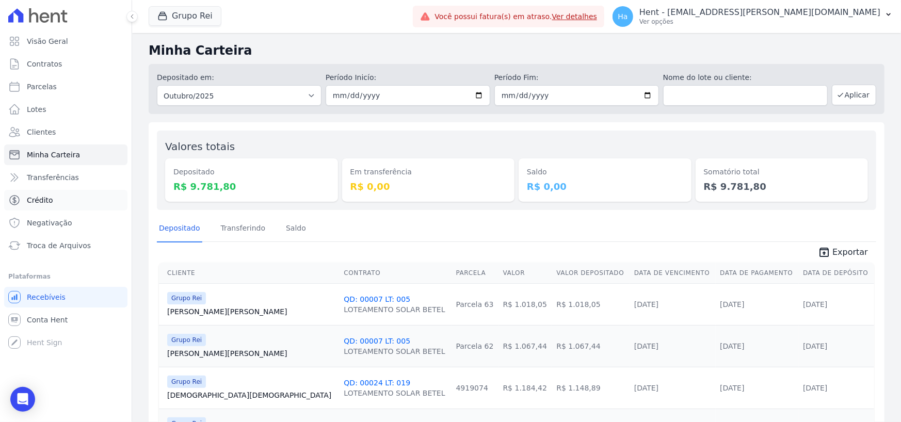
click at [30, 198] on span "Crédito" at bounding box center [40, 200] width 26 height 10
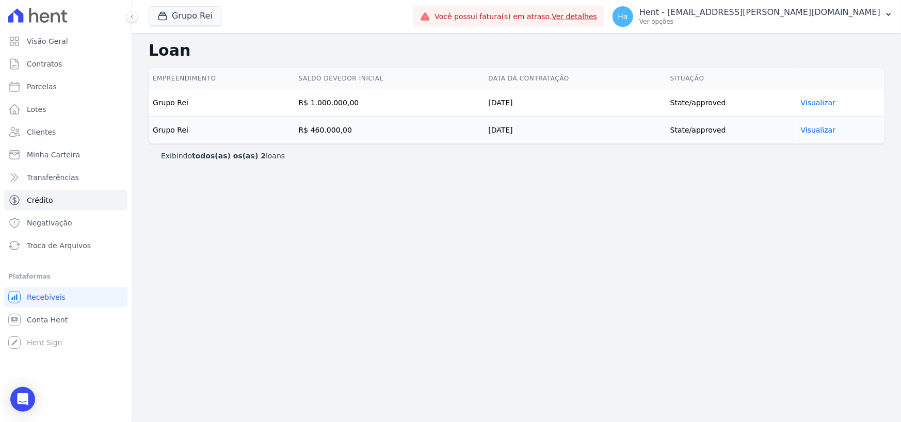
click at [820, 103] on link "Visualizar" at bounding box center [817, 103] width 35 height 8
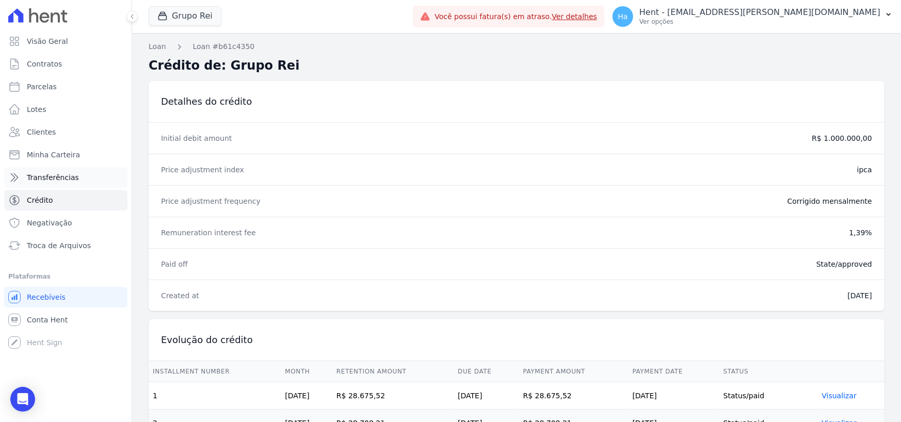
click at [47, 178] on span "Transferências" at bounding box center [53, 177] width 52 height 10
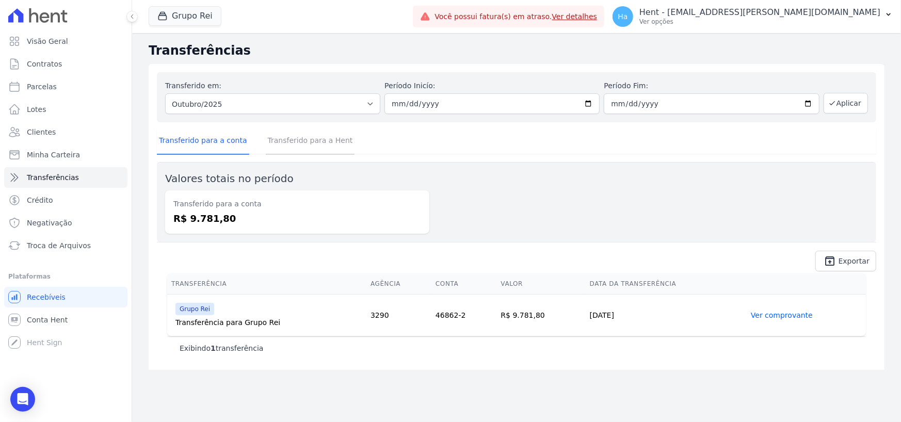
click at [307, 143] on link "Transferido para a Hent" at bounding box center [310, 141] width 89 height 27
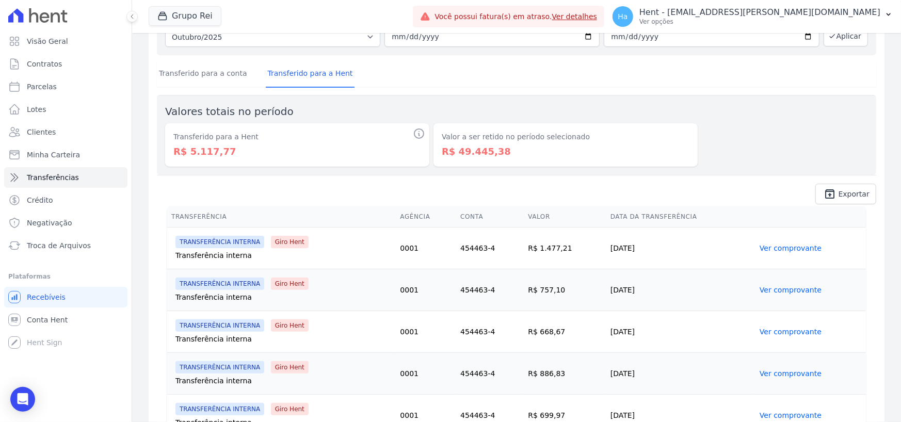
scroll to position [155, 0]
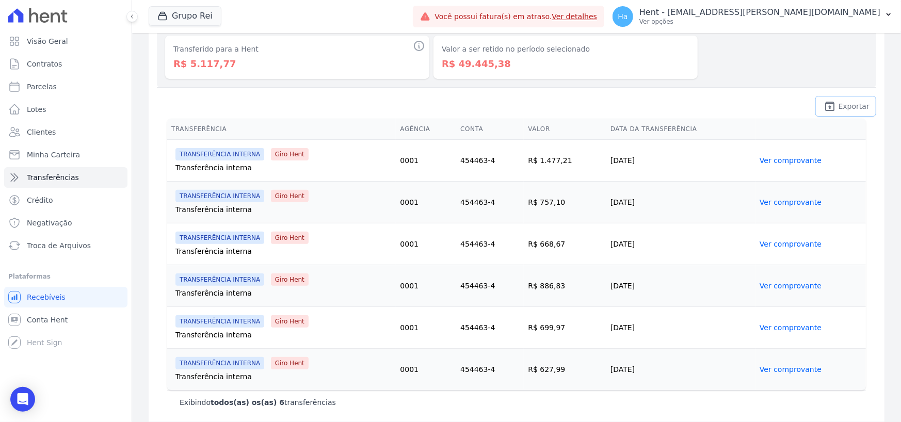
click at [848, 113] on link "unarchive Exportar" at bounding box center [845, 106] width 61 height 21
click at [789, 163] on link "Ver comprovante" at bounding box center [790, 160] width 62 height 8
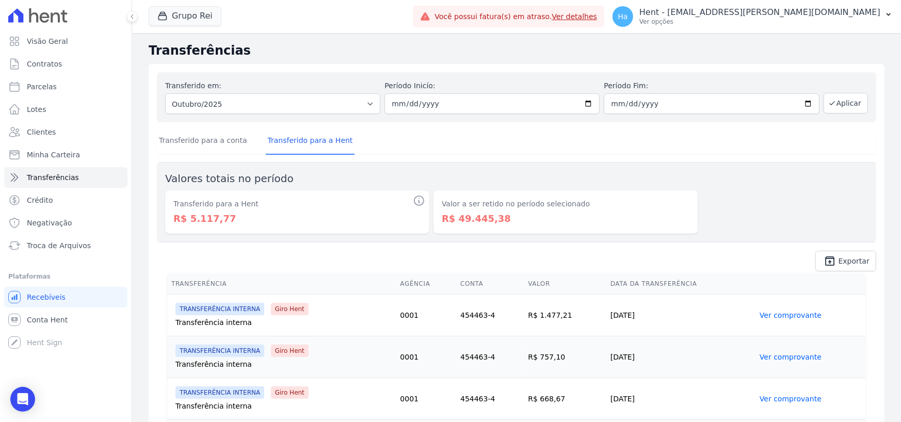
click at [796, 313] on link "Ver comprovante" at bounding box center [790, 315] width 62 height 8
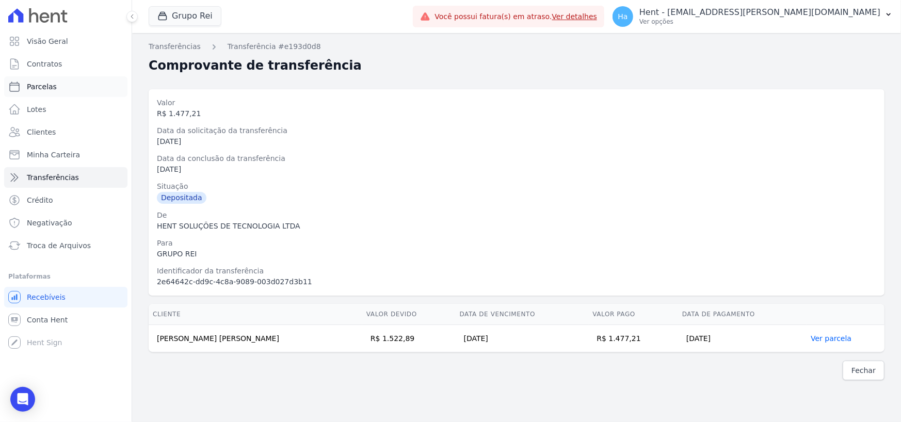
click at [41, 82] on span "Parcelas" at bounding box center [42, 86] width 30 height 10
select select
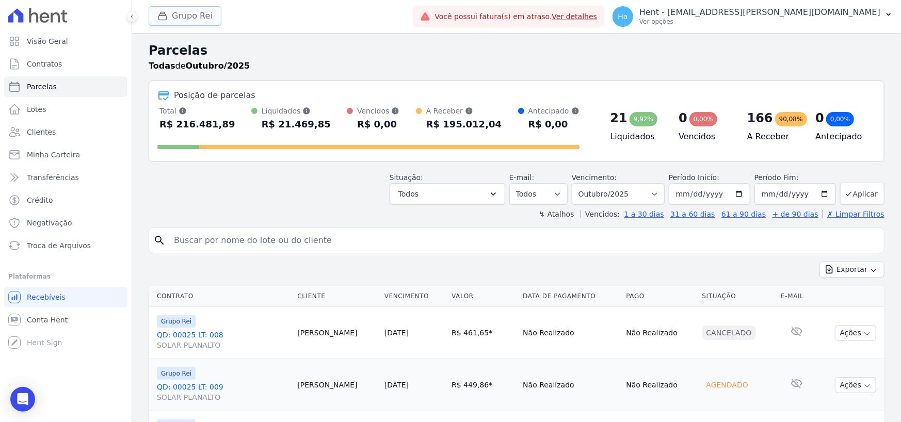
click at [188, 16] on button "Grupo Rei" at bounding box center [185, 16] width 73 height 20
